Goal: Information Seeking & Learning: Understand process/instructions

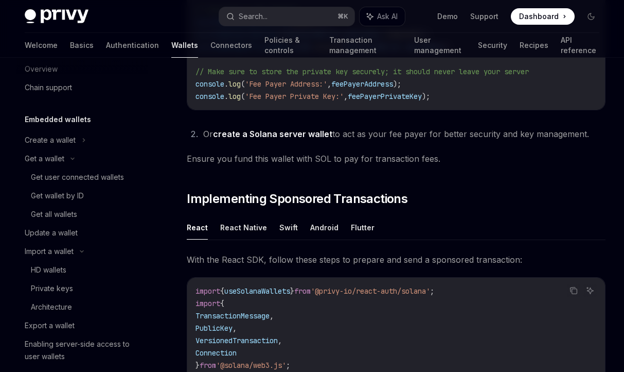
scroll to position [14, 0]
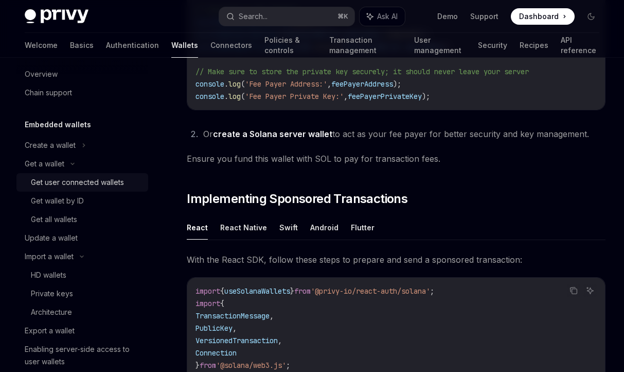
click at [72, 181] on div "Get user connected wallets" at bounding box center [77, 182] width 93 height 12
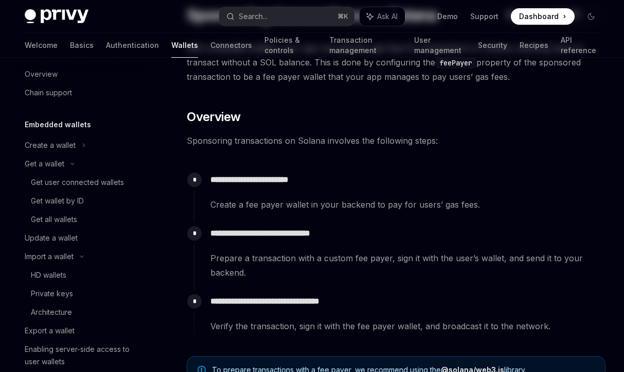
scroll to position [0, 0]
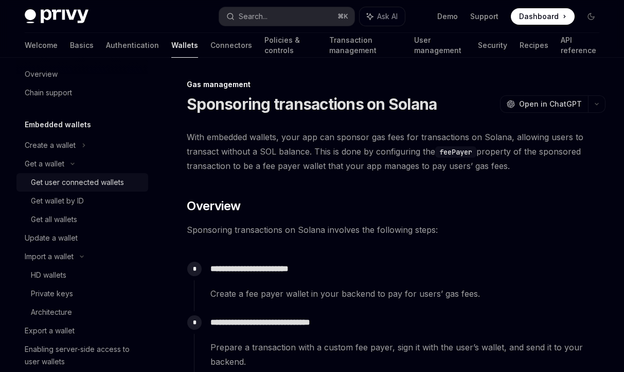
click at [99, 182] on div "Get user connected wallets" at bounding box center [77, 182] width 93 height 12
click at [93, 180] on div "Get user connected wallets" at bounding box center [77, 182] width 93 height 12
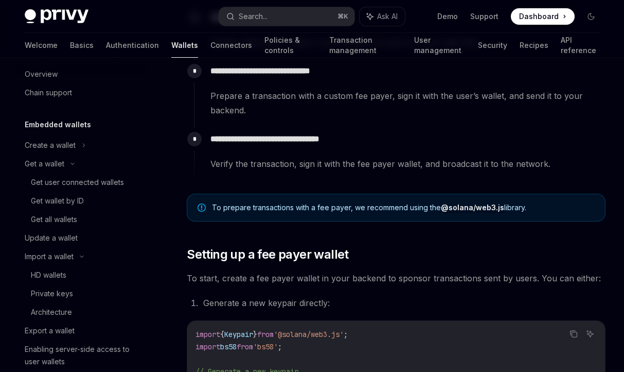
scroll to position [304, 0]
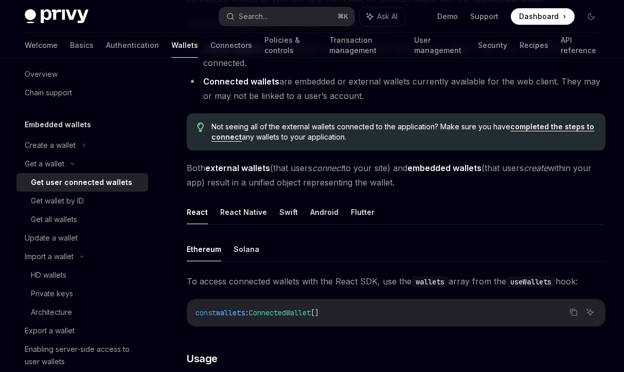
scroll to position [233, 0]
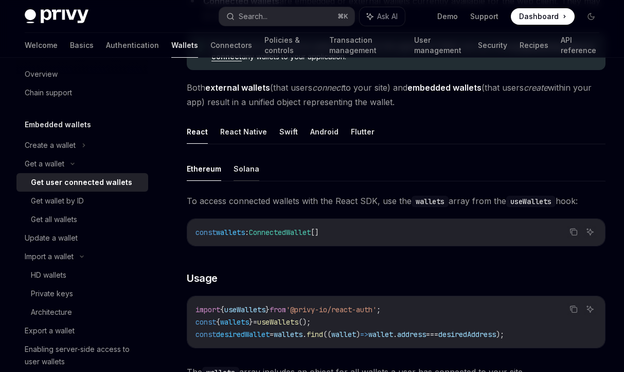
click at [242, 173] on button "Solana" at bounding box center [247, 168] width 26 height 24
type textarea "*"
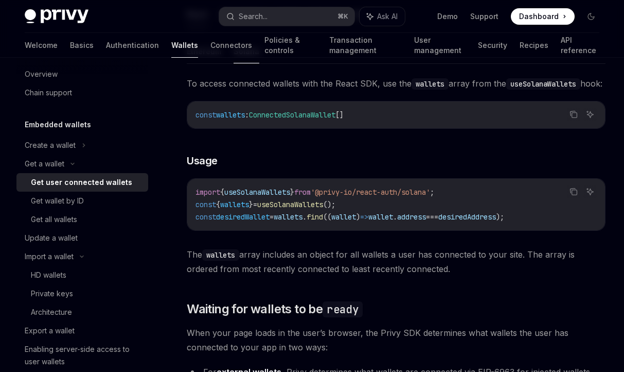
scroll to position [357, 0]
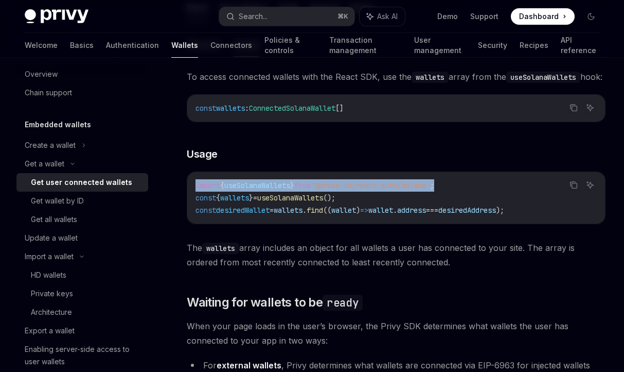
drag, startPoint x: 469, startPoint y: 200, endPoint x: 190, endPoint y: 199, distance: 279.5
click at [190, 199] on div "import { useSolanaWallets } from '@privy-io/react-auth/solana' ; const { wallet…" at bounding box center [396, 197] width 418 height 51
copy span "import { useSolanaWallets } from '@privy-io/react-auth/solana' ;"
